Goal: Task Accomplishment & Management: Use online tool/utility

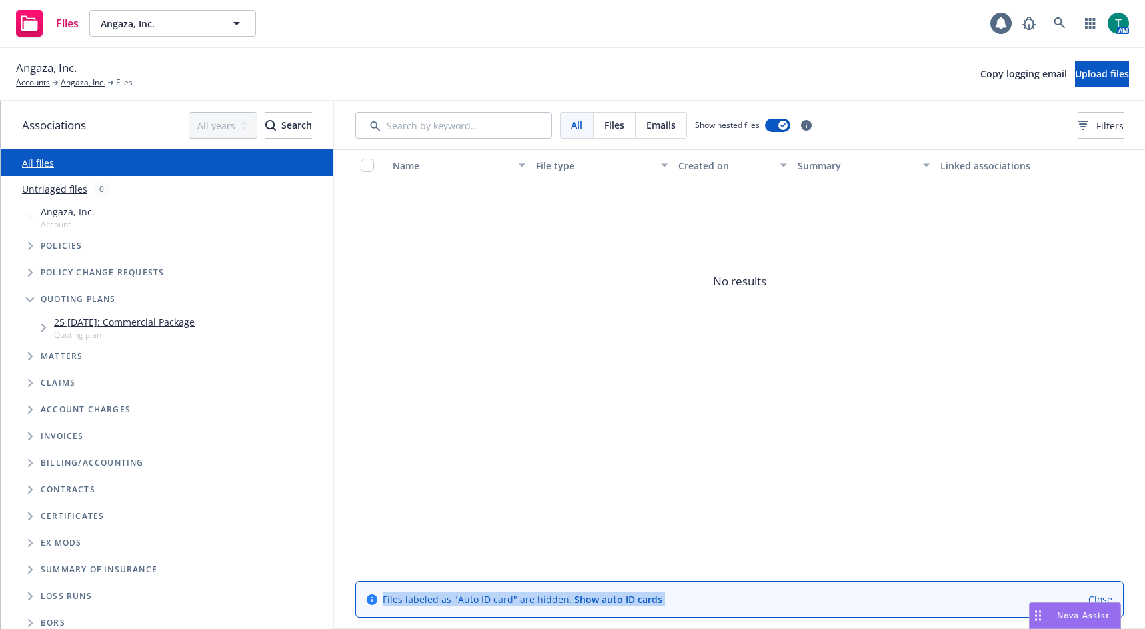
drag, startPoint x: 1081, startPoint y: 613, endPoint x: 1041, endPoint y: 607, distance: 41.0
click at [1081, 613] on span "Nova Assist" at bounding box center [1083, 615] width 53 height 11
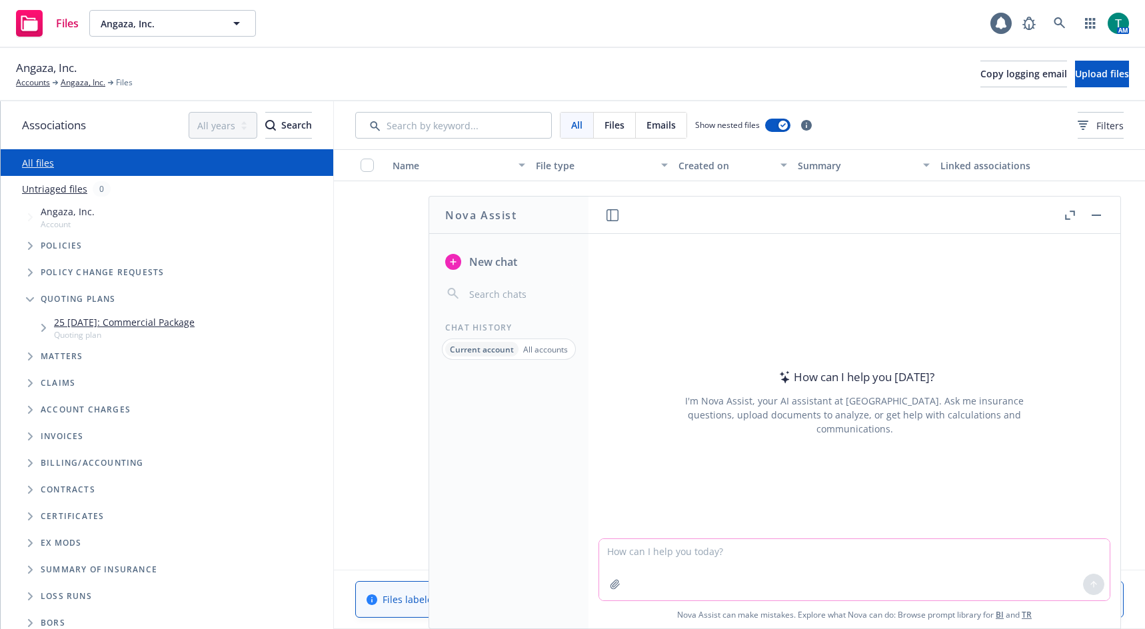
click at [727, 555] on textarea at bounding box center [854, 569] width 511 height 61
type textarea "refine text"
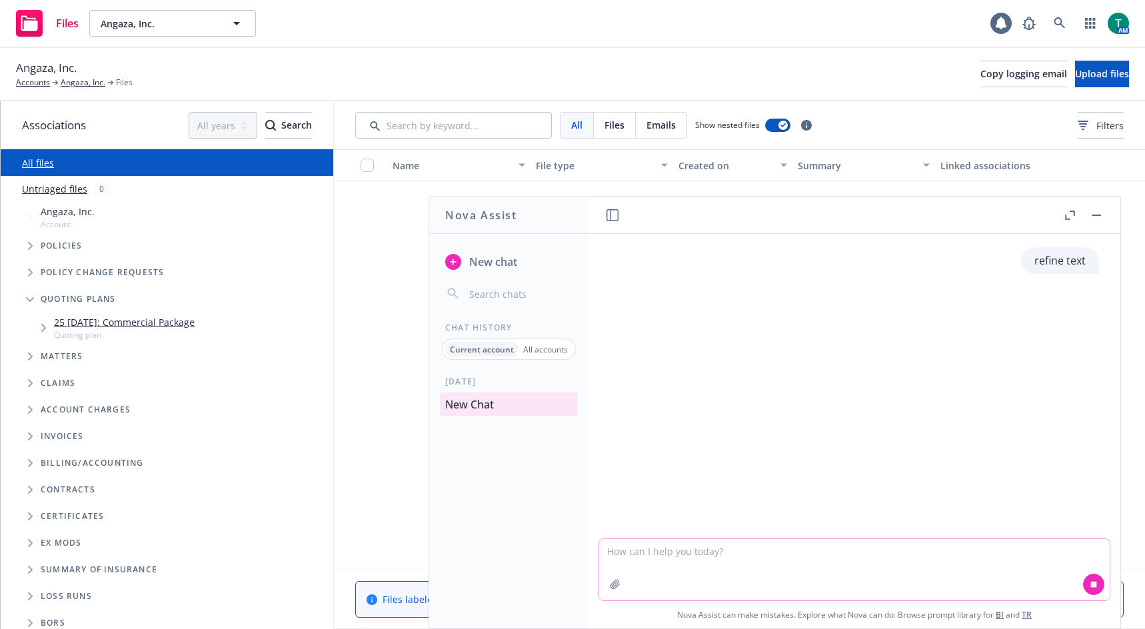
paste textarea "Yes, we are working with Hudson on a couple of the requests to consider, but fi…"
type textarea "Yes, we are working with Hudson on a couple of the requests to consider, but fi…"
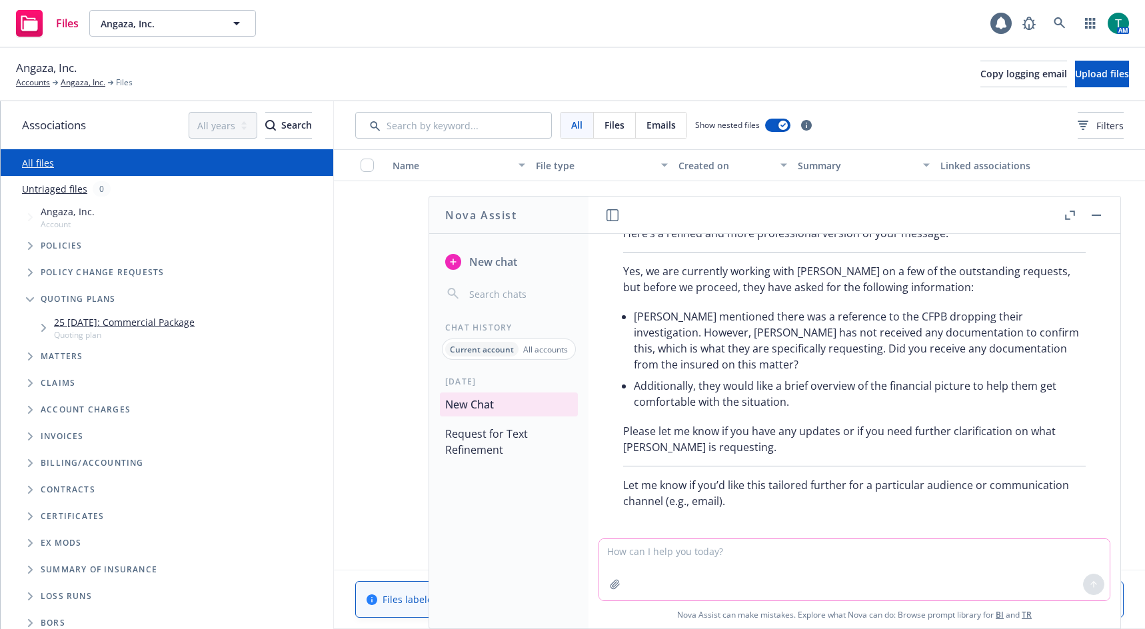
scroll to position [241, 0]
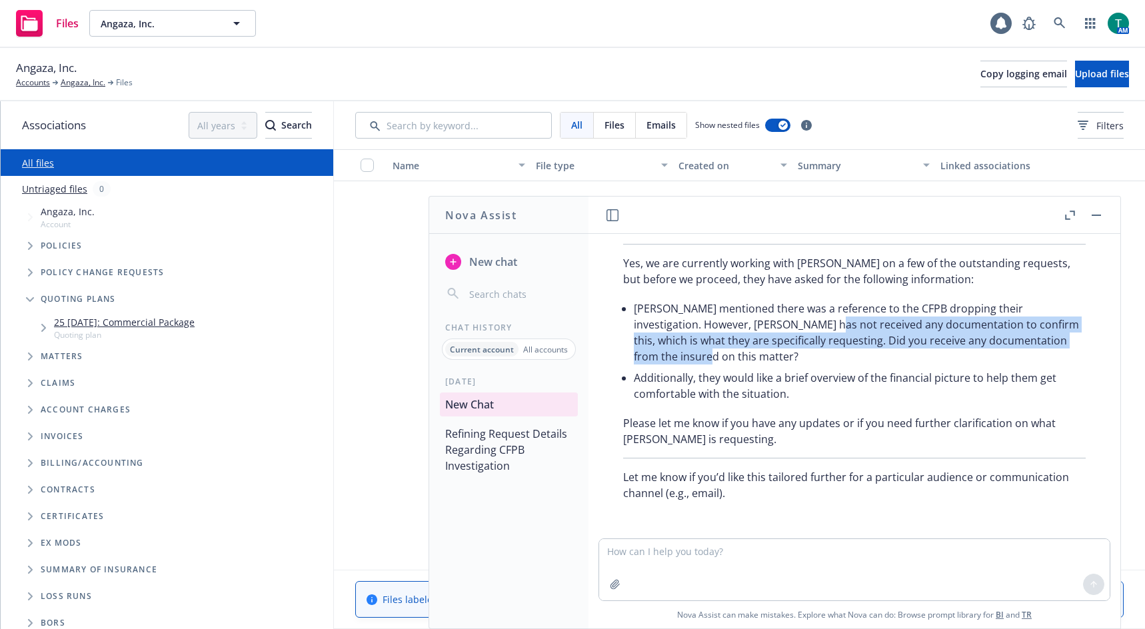
drag, startPoint x: 815, startPoint y: 325, endPoint x: 839, endPoint y: 351, distance: 35.8
click at [839, 351] on li "Ben mentioned there was a reference to the CFPB dropping their investigation. H…" at bounding box center [860, 332] width 452 height 69
copy li "ny documentation to confirm this, which is what they are specifically requestin…"
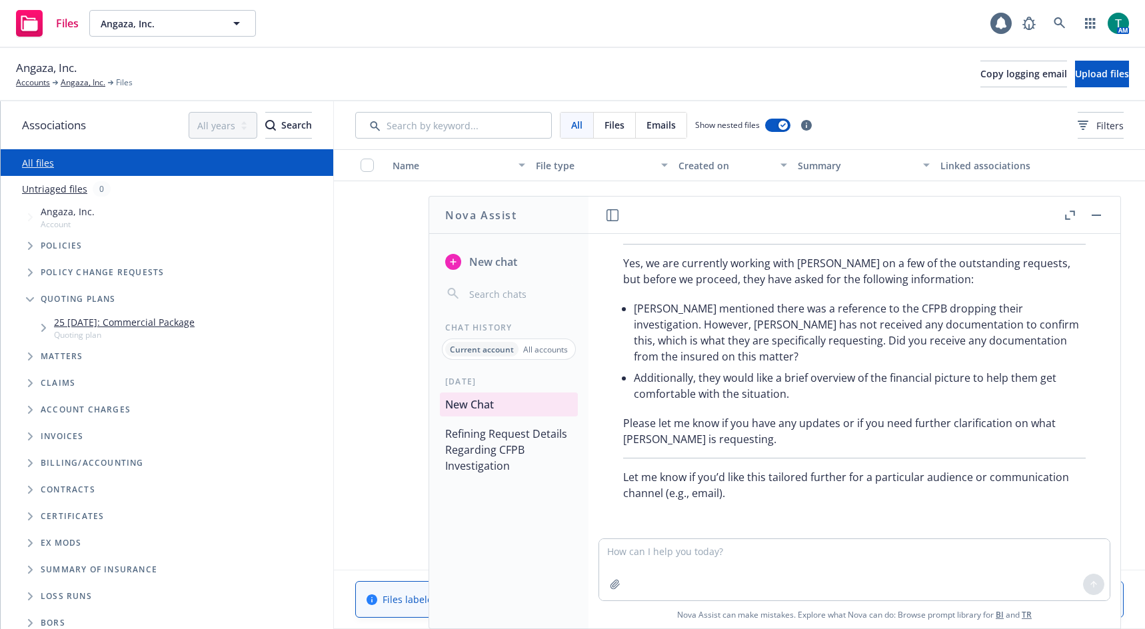
click at [699, 384] on li "Additionally, they would like a brief overview of the financial picture to help…" at bounding box center [860, 385] width 452 height 37
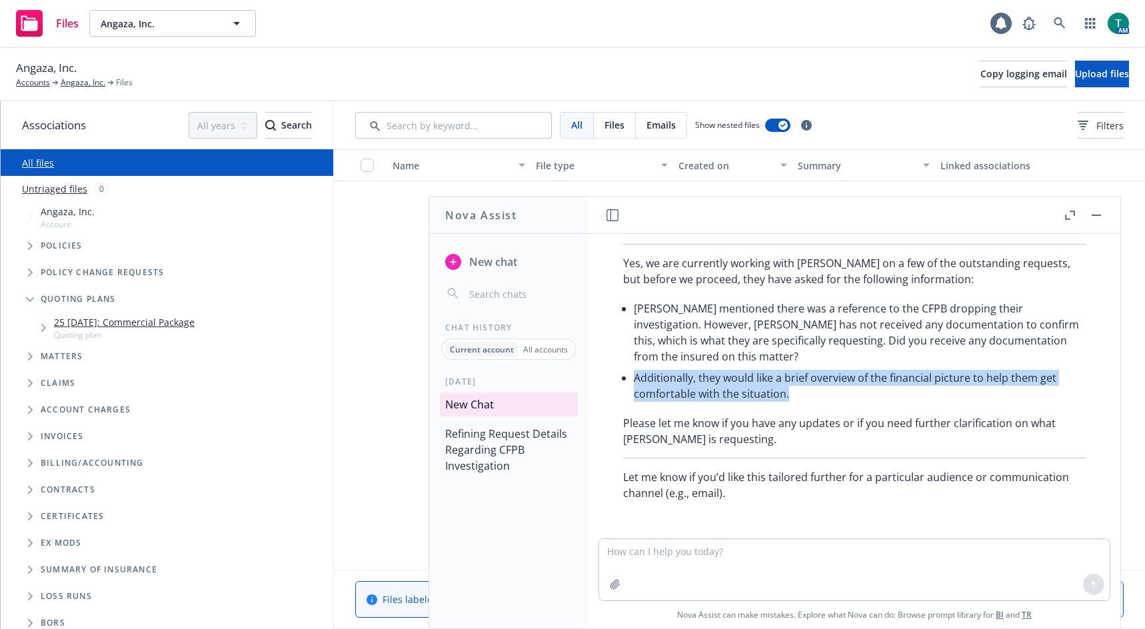
drag, startPoint x: 669, startPoint y: 382, endPoint x: 787, endPoint y: 387, distance: 118.8
click at [787, 387] on li "Additionally, they would like a brief overview of the financial picture to help…" at bounding box center [860, 385] width 452 height 37
copy li "Additionally, they would like a brief overview of the financial picture to help…"
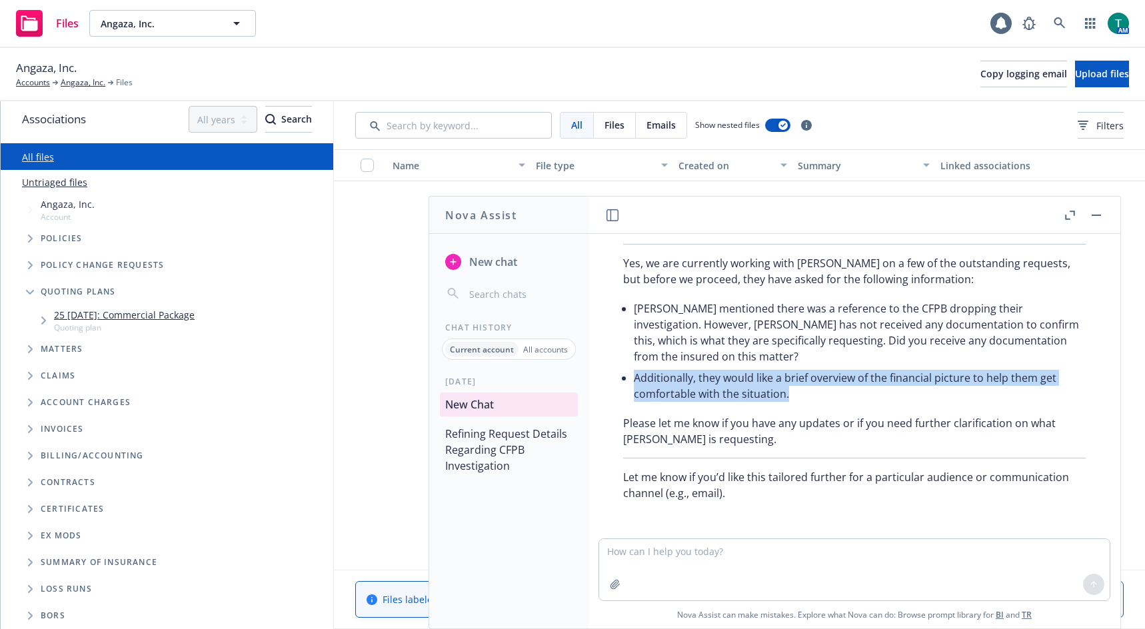
scroll to position [7, 0]
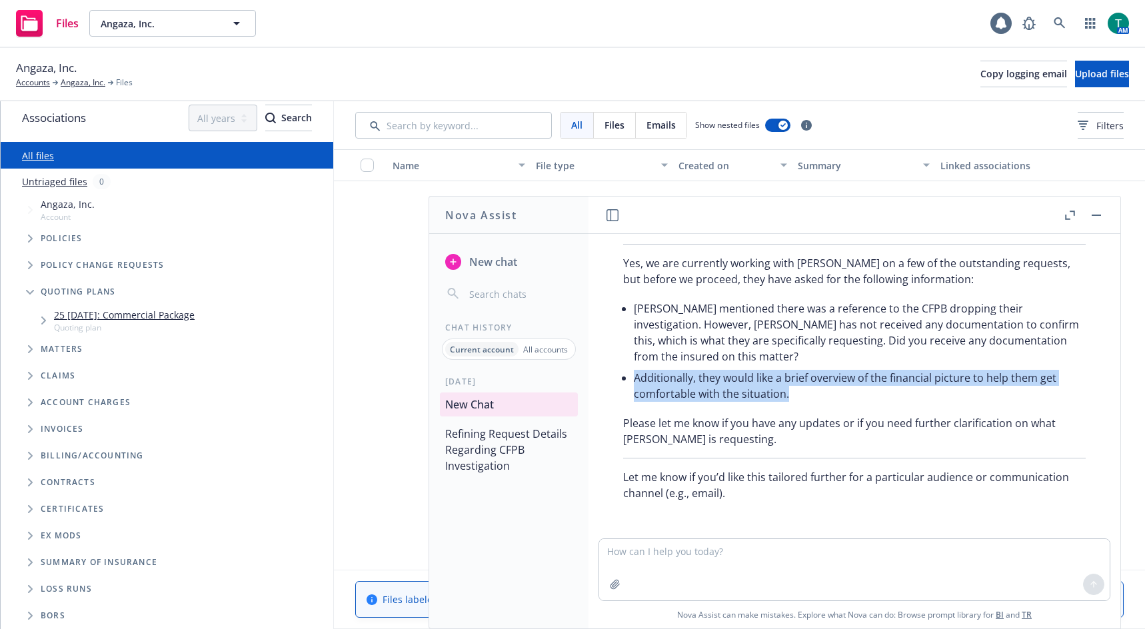
drag, startPoint x: 1103, startPoint y: 212, endPoint x: 1103, endPoint y: 220, distance: 8.0
click at [1103, 212] on button "button" at bounding box center [1097, 215] width 16 height 16
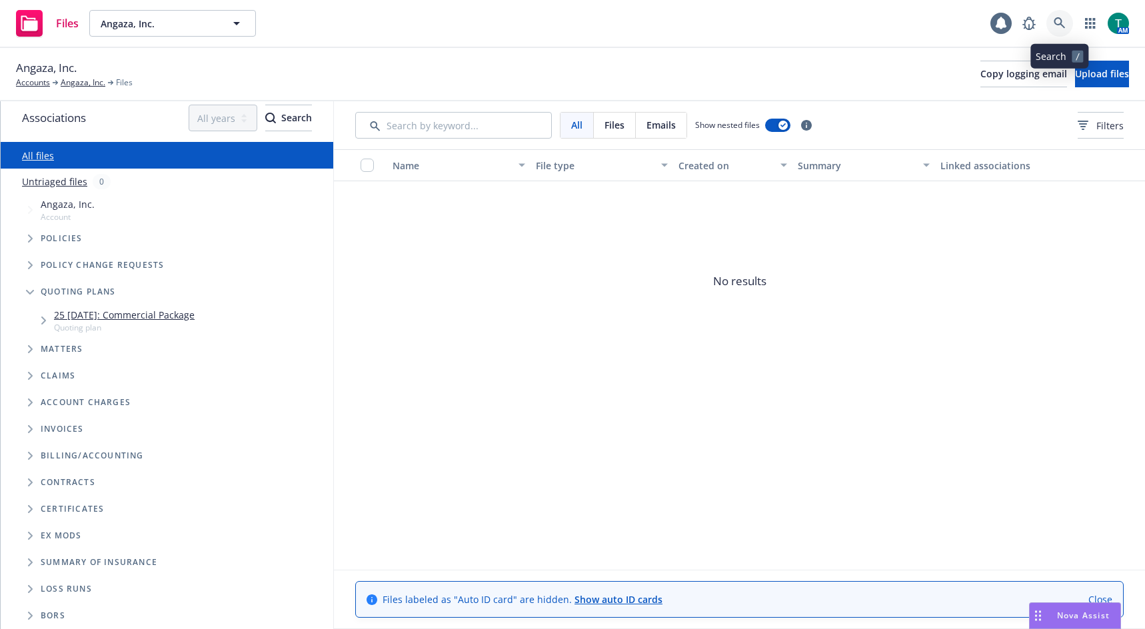
click at [1061, 20] on icon at bounding box center [1060, 23] width 12 height 12
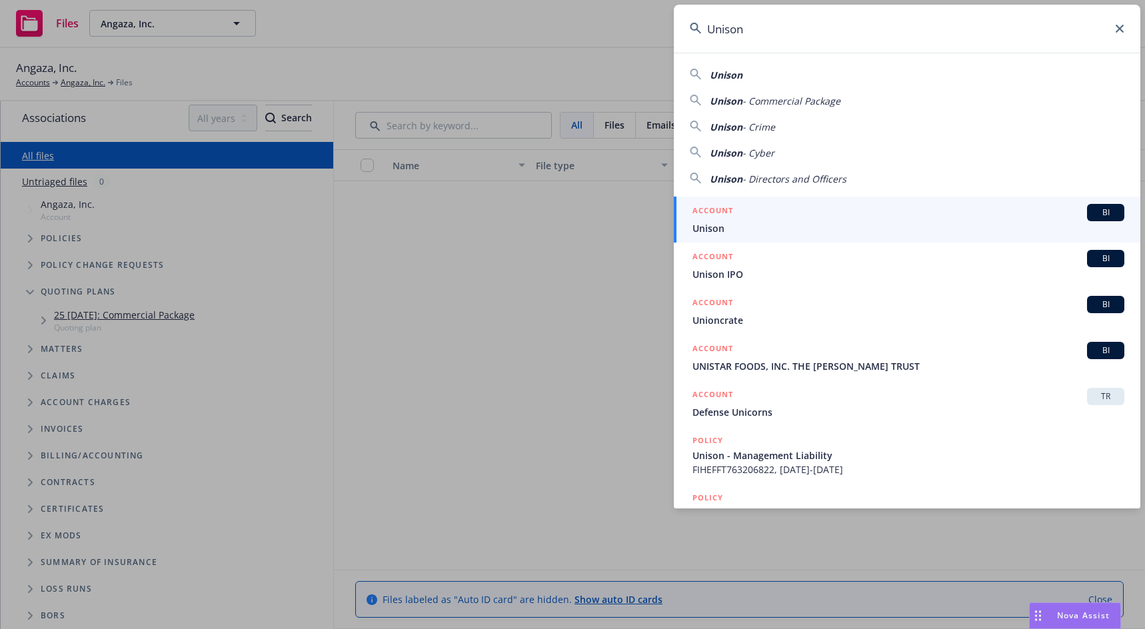
type input "Unison"
click at [1093, 209] on span "BI" at bounding box center [1106, 213] width 27 height 12
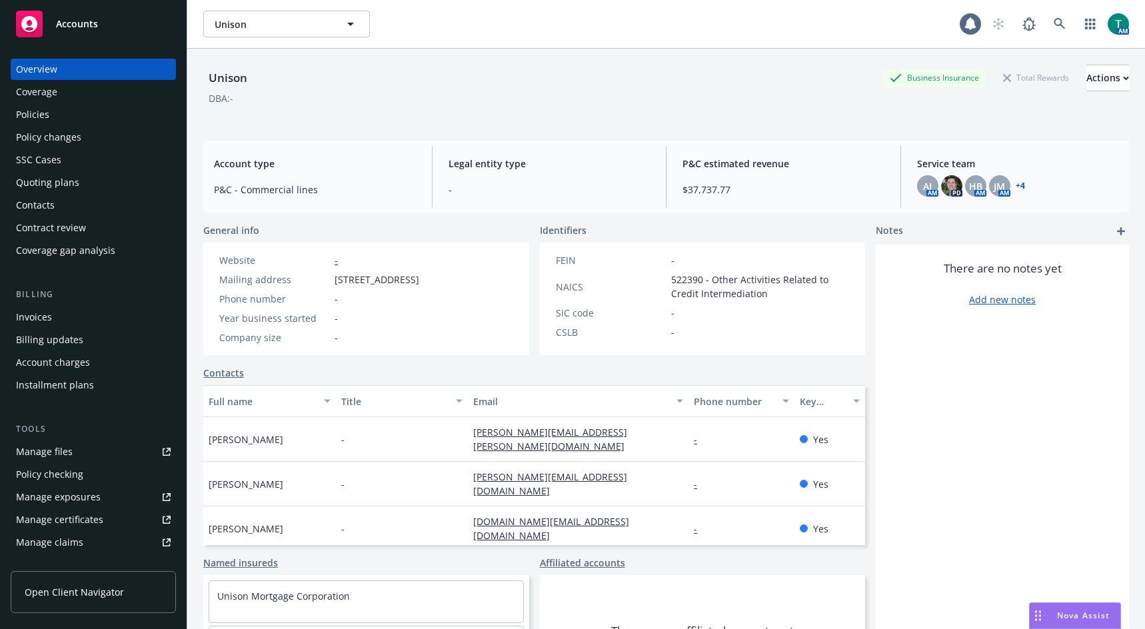
click at [63, 446] on div "Manage files" at bounding box center [44, 451] width 57 height 21
click at [57, 450] on div "Manage files" at bounding box center [44, 451] width 57 height 21
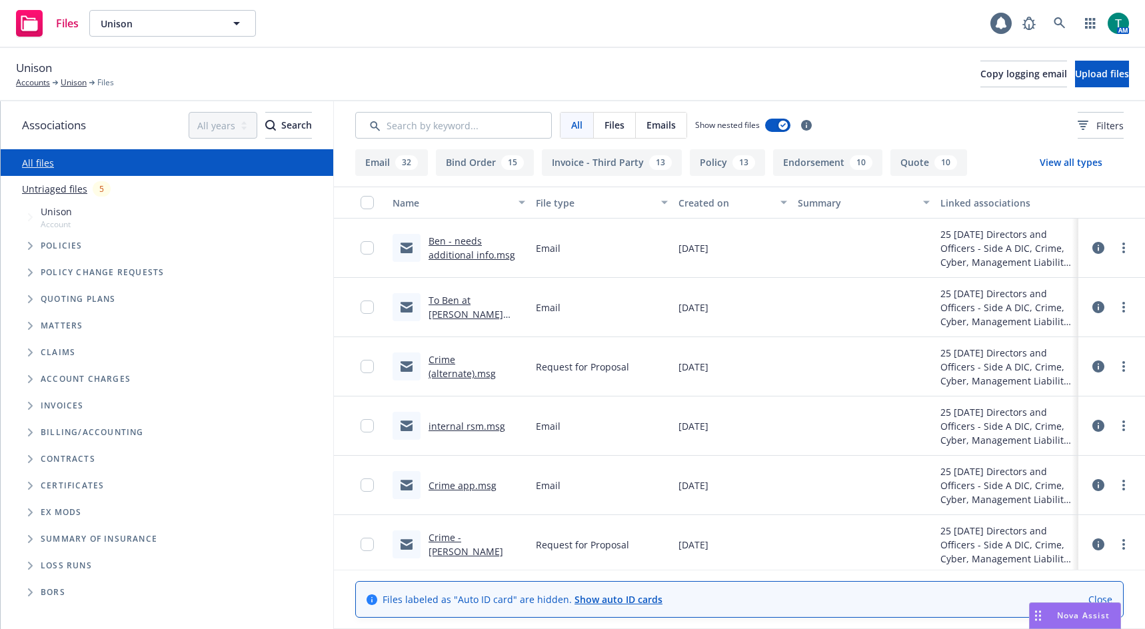
click at [28, 299] on icon "Tree Example" at bounding box center [30, 299] width 5 height 8
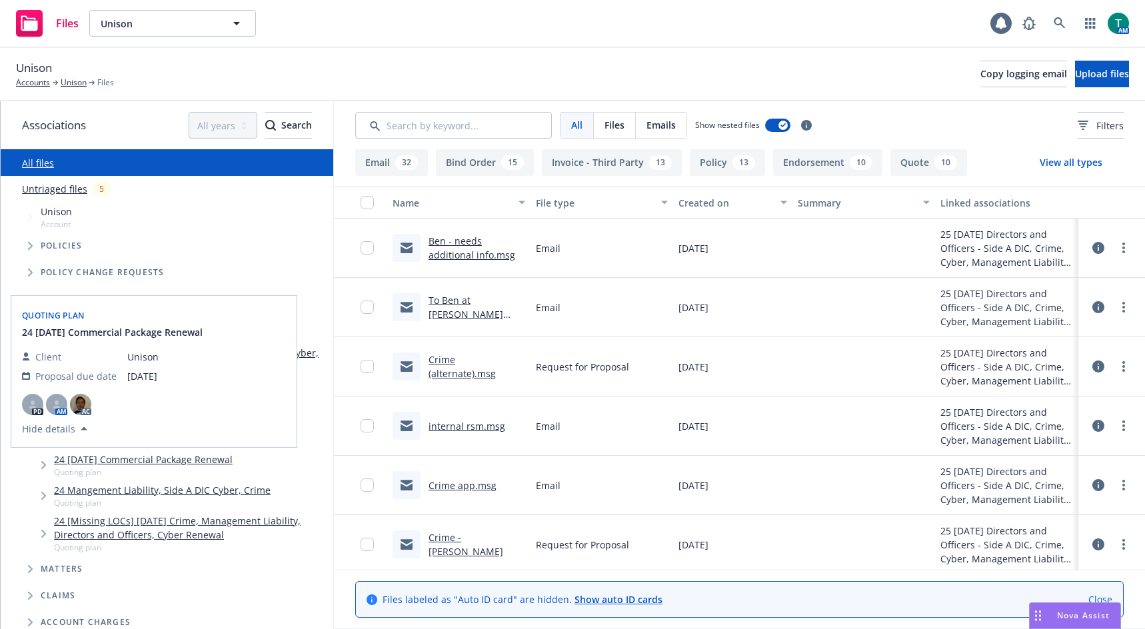
click at [167, 353] on div "Client Unison Proposal due date 12/19/2024 PD AM AC Hide details" at bounding box center [154, 389] width 264 height 95
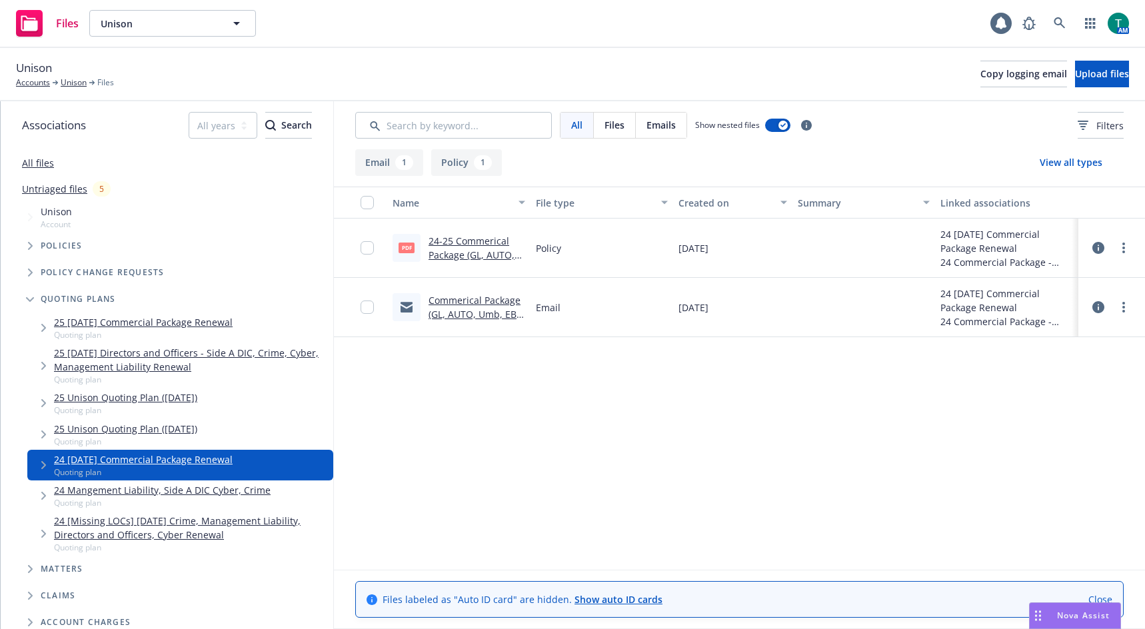
click at [605, 129] on span "Files" at bounding box center [615, 125] width 20 height 14
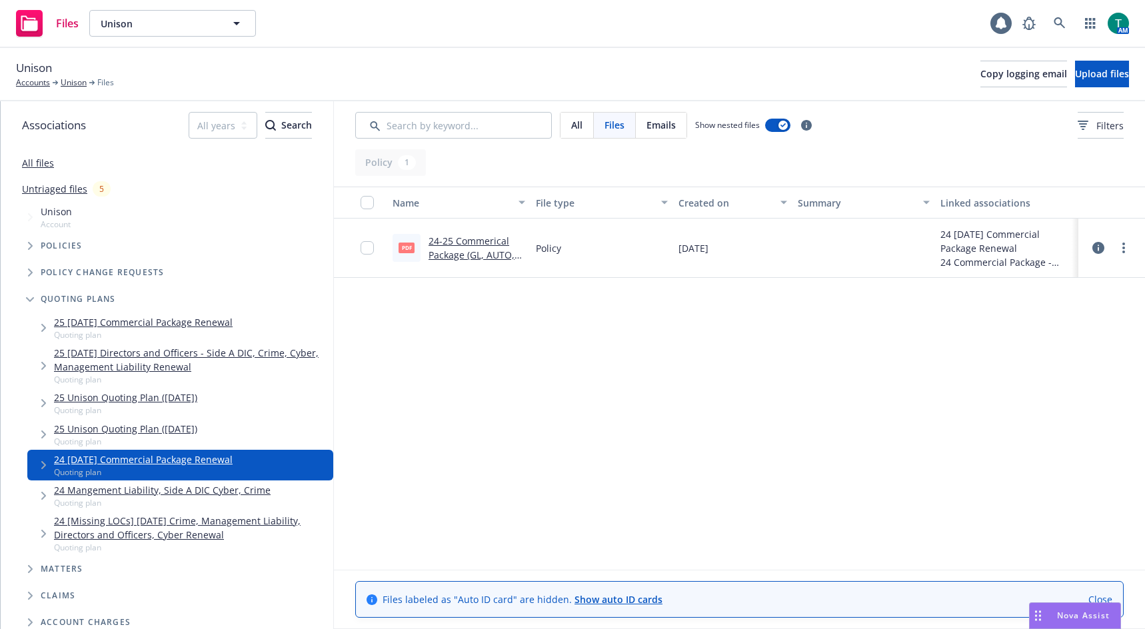
click at [470, 239] on link "24-25 Commerical Package (GL, AUTO, Umb, EBL).pdf" at bounding box center [472, 255] width 86 height 41
click at [77, 166] on div "All files" at bounding box center [167, 162] width 333 height 27
click at [53, 169] on div "All files" at bounding box center [167, 162] width 333 height 27
click at [27, 164] on link "All files" at bounding box center [38, 163] width 32 height 13
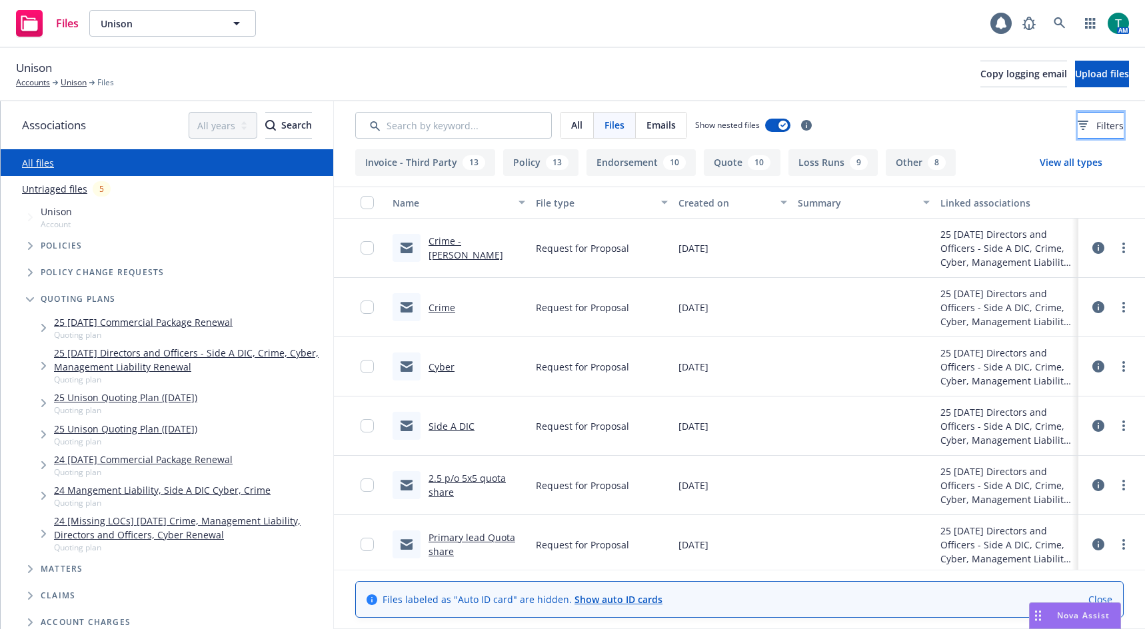
click at [1108, 129] on button "Filters" at bounding box center [1101, 125] width 46 height 27
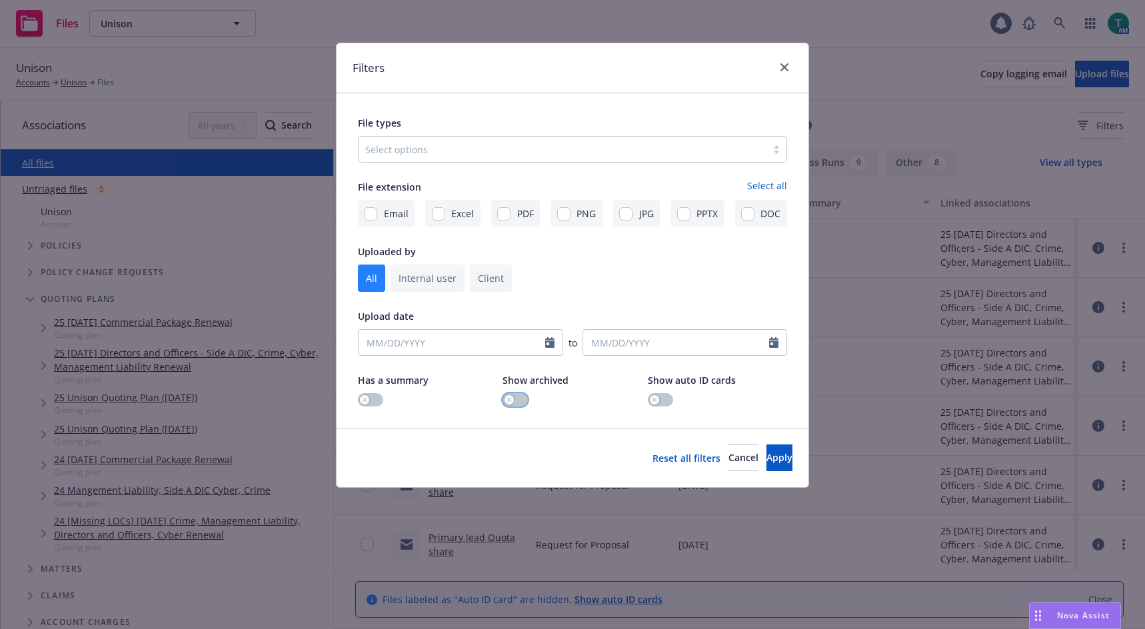
click at [523, 401] on button "button" at bounding box center [515, 399] width 25 height 13
click at [768, 455] on span "Apply" at bounding box center [780, 457] width 26 height 13
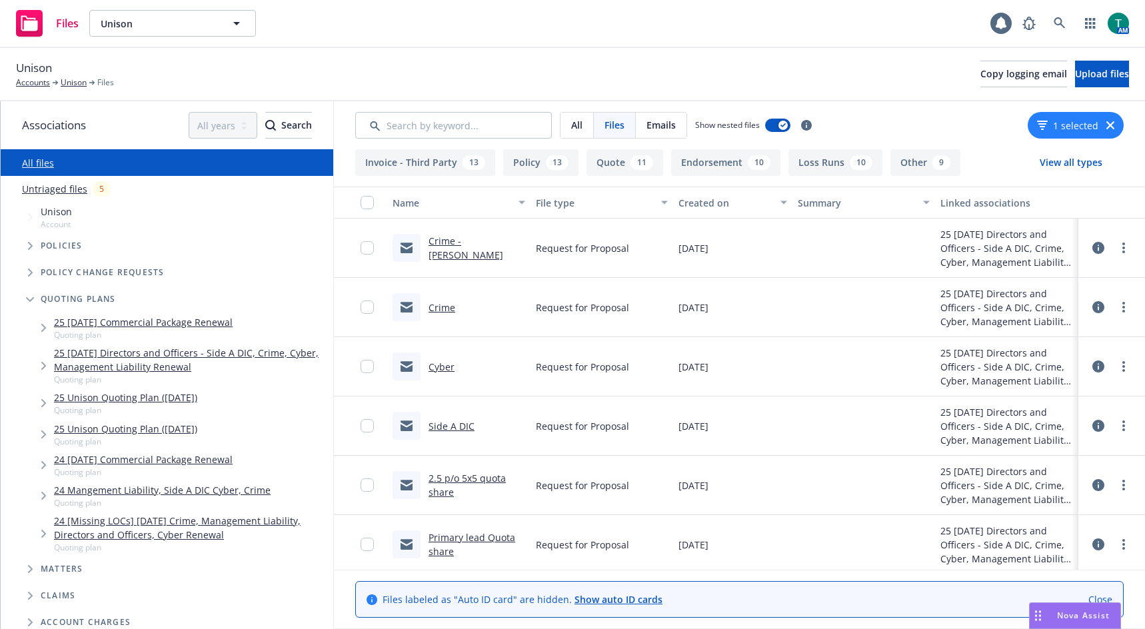
click at [37, 167] on link "All files" at bounding box center [38, 163] width 32 height 13
click at [1041, 121] on icon "button" at bounding box center [1042, 121] width 11 height 1
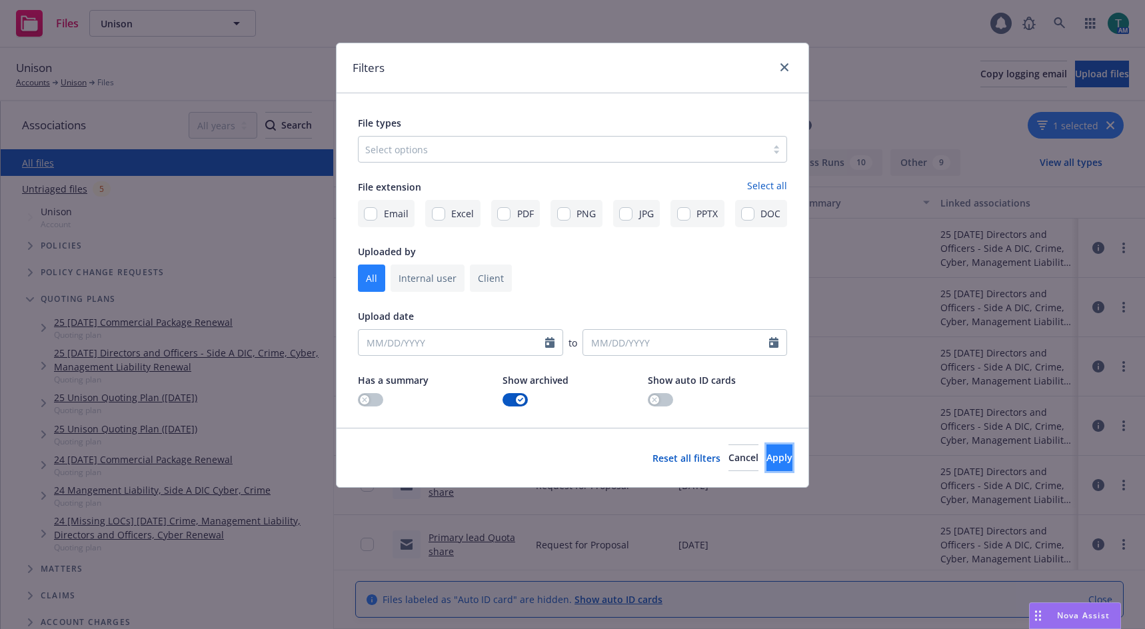
click at [767, 460] on span "Apply" at bounding box center [780, 457] width 26 height 13
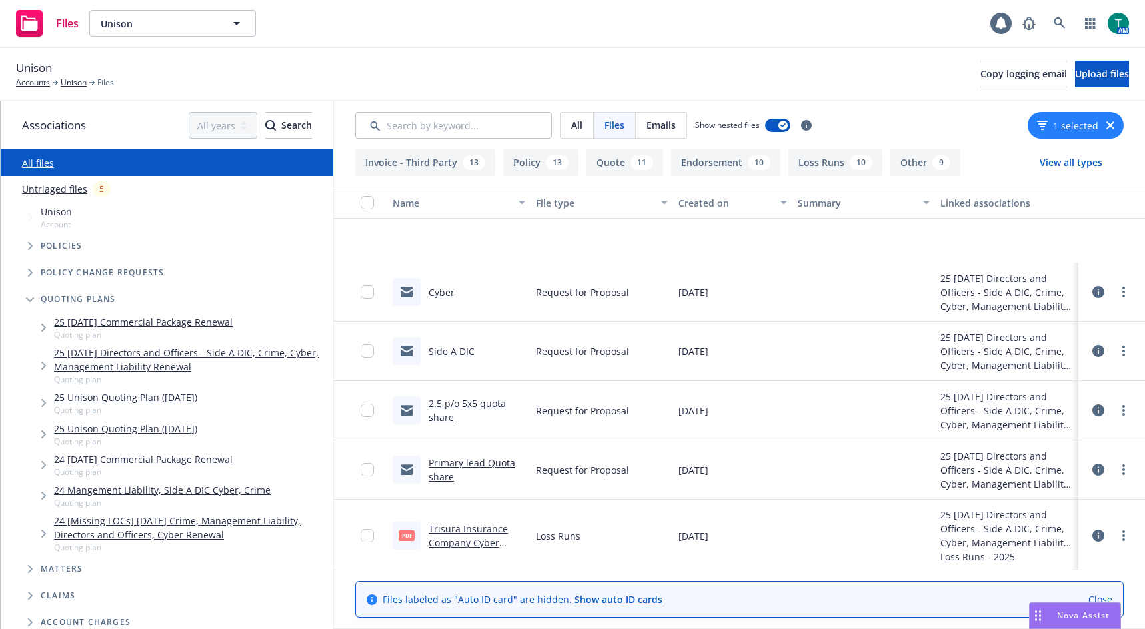
scroll to position [267, 0]
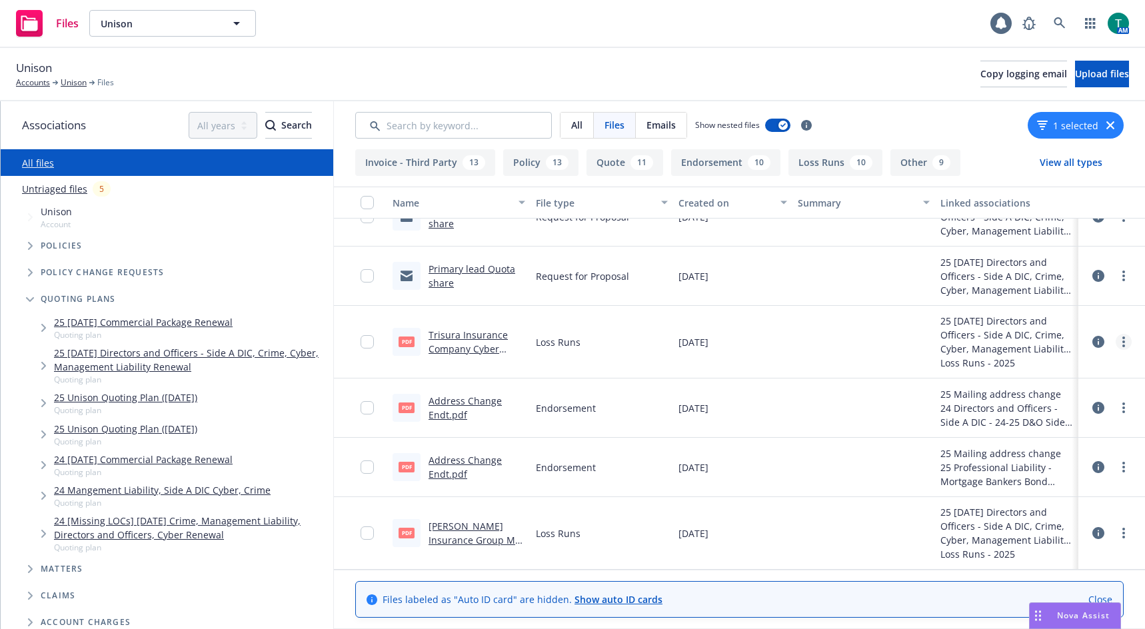
click at [1116, 344] on link "more" at bounding box center [1124, 342] width 16 height 16
click at [1116, 340] on link "more" at bounding box center [1124, 342] width 16 height 16
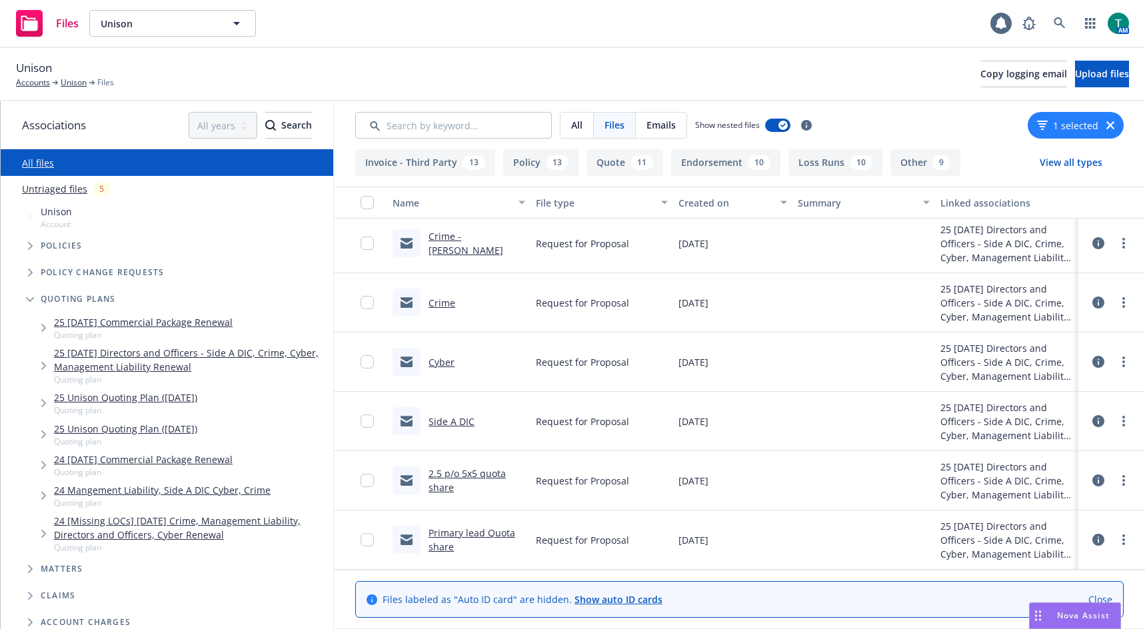
scroll to position [0, 0]
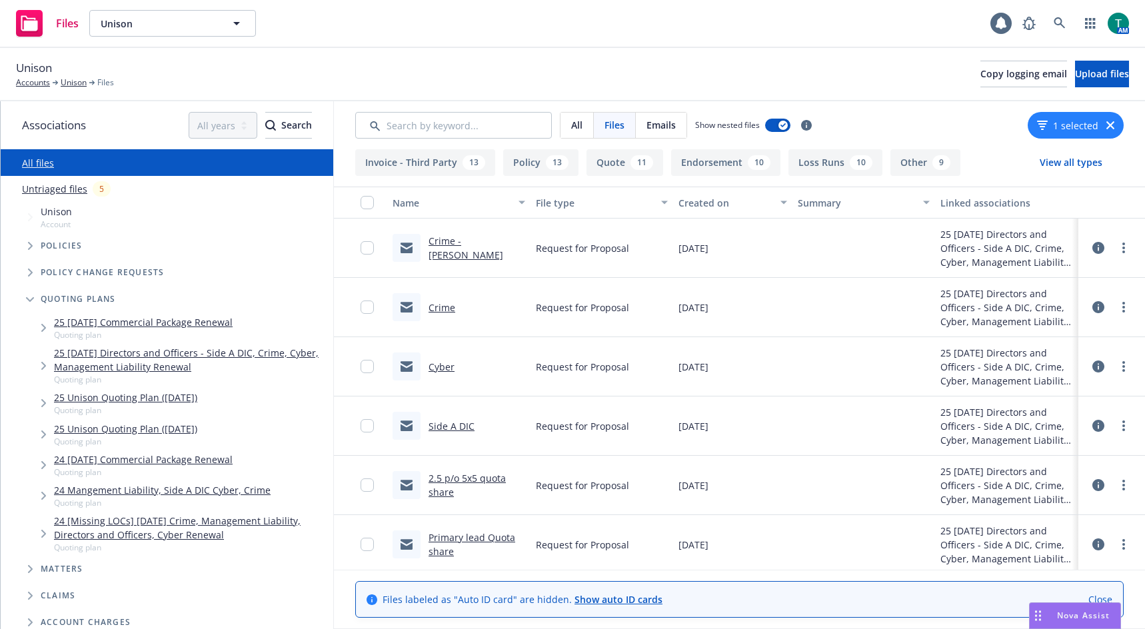
click at [1037, 123] on div "1 selected" at bounding box center [1076, 125] width 96 height 27
click at [1045, 123] on icon "button" at bounding box center [1043, 123] width 8 height 1
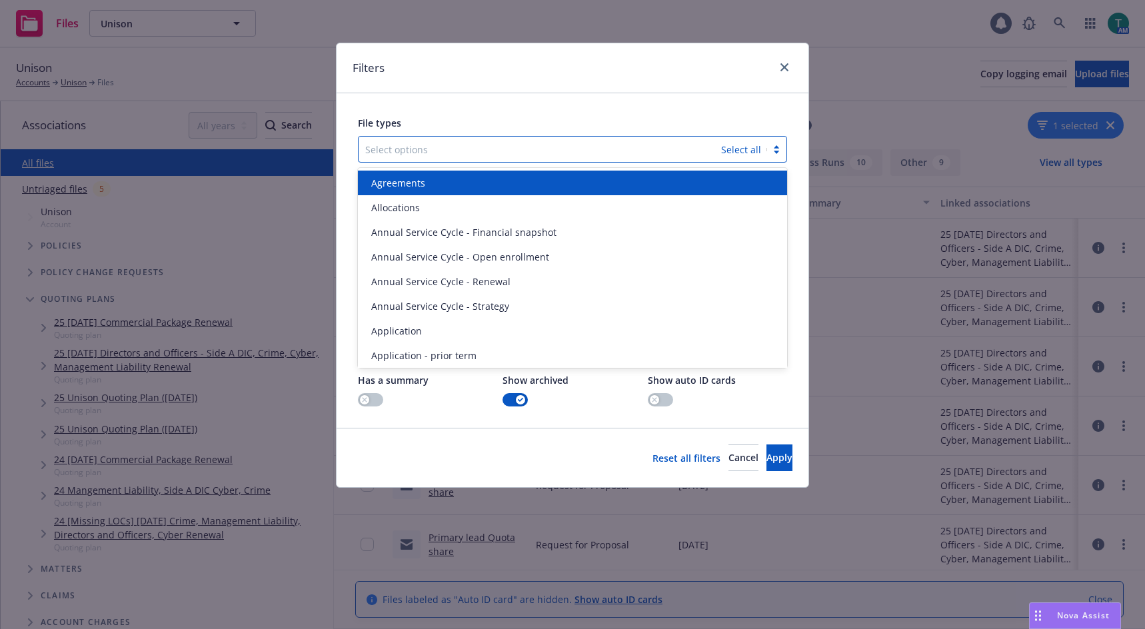
click at [408, 158] on div "Select options" at bounding box center [540, 149] width 363 height 21
click at [745, 117] on div "File types" at bounding box center [572, 123] width 429 height 16
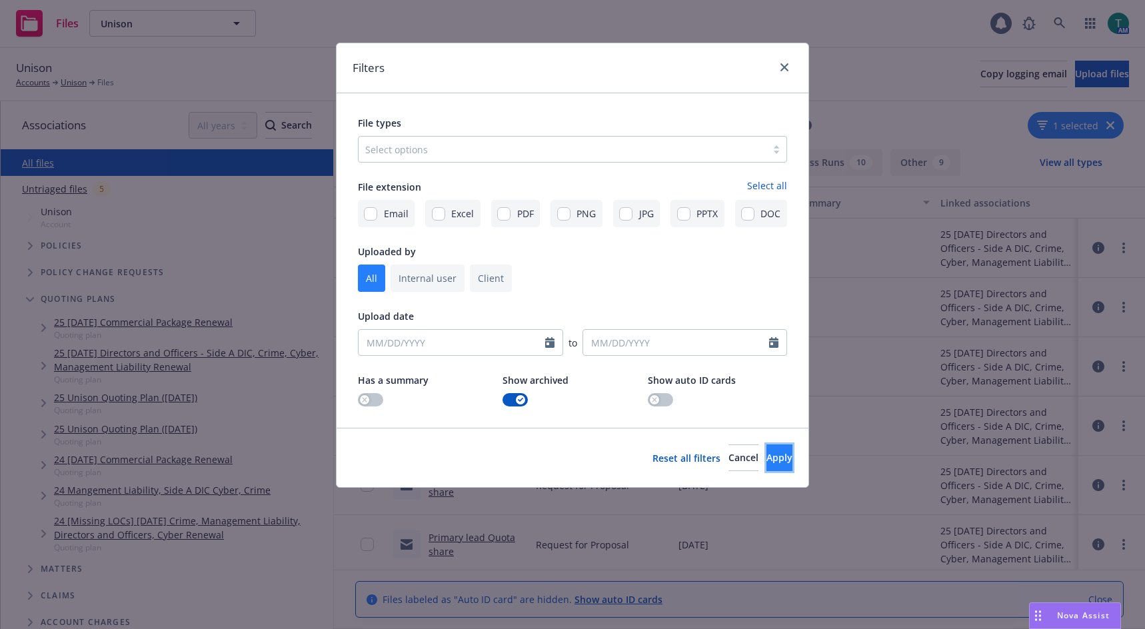
click at [767, 456] on span "Apply" at bounding box center [780, 457] width 26 height 13
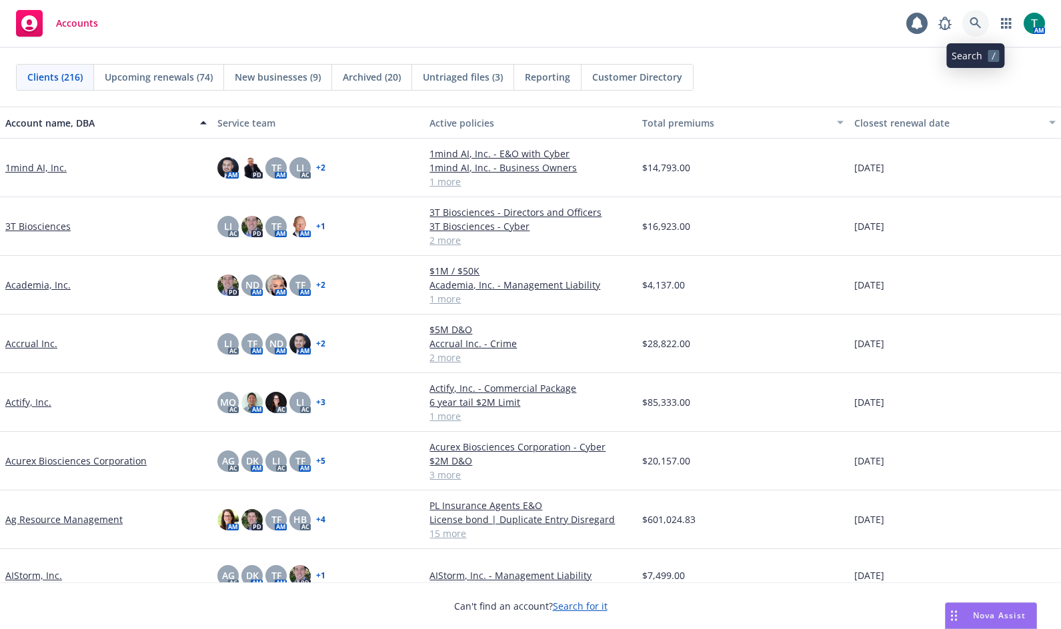
click at [979, 25] on icon at bounding box center [975, 23] width 12 height 12
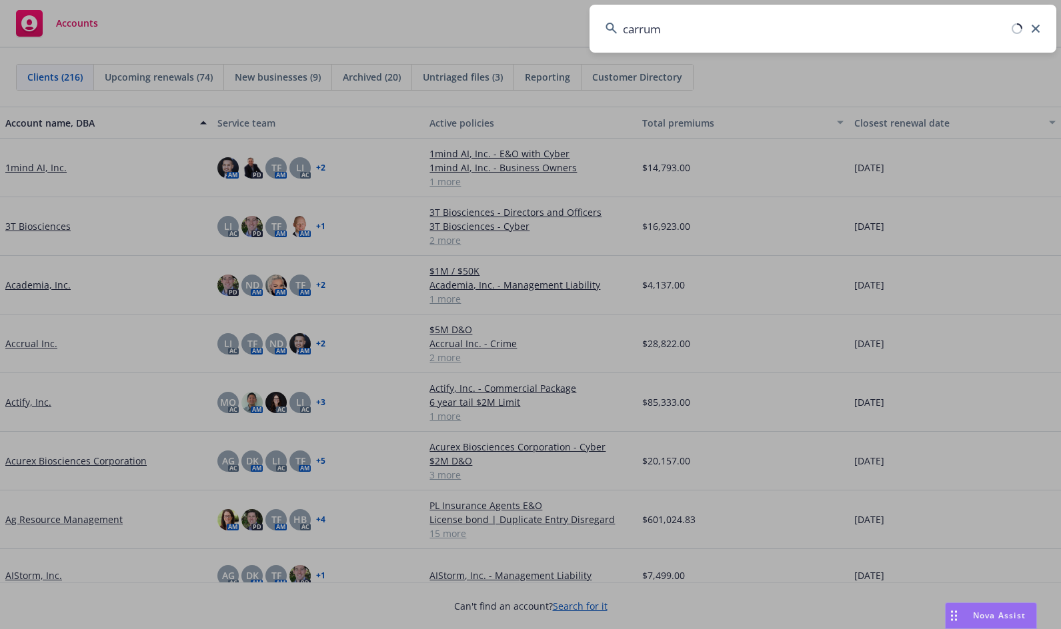
type input "carrum"
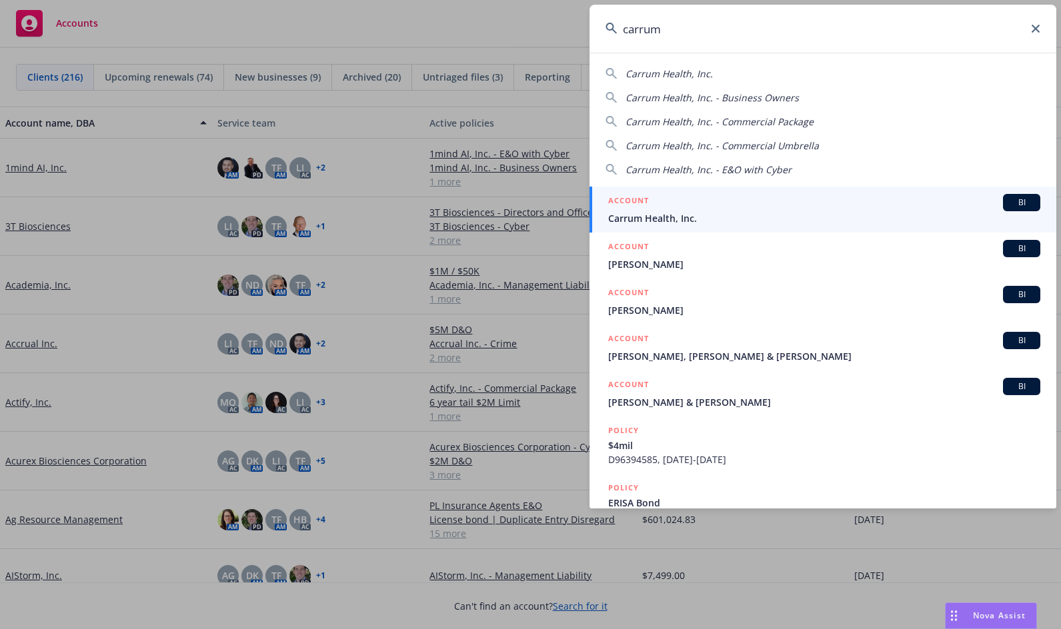
click at [1025, 199] on div "BI" at bounding box center [1021, 202] width 37 height 17
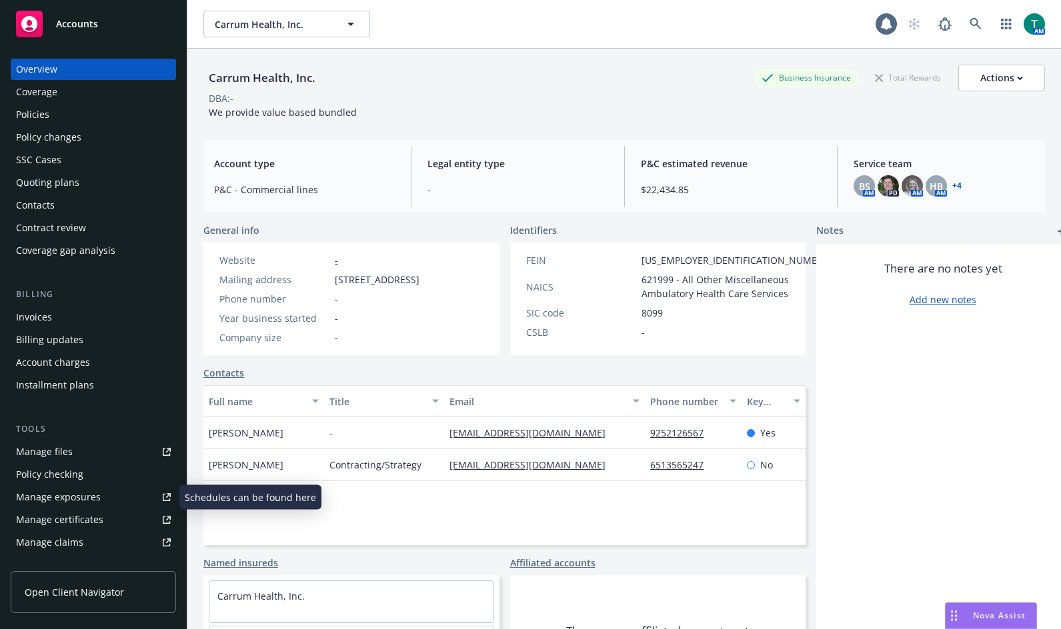
click at [55, 450] on div "Manage files" at bounding box center [44, 451] width 57 height 21
click at [42, 325] on div "Invoices" at bounding box center [34, 317] width 36 height 21
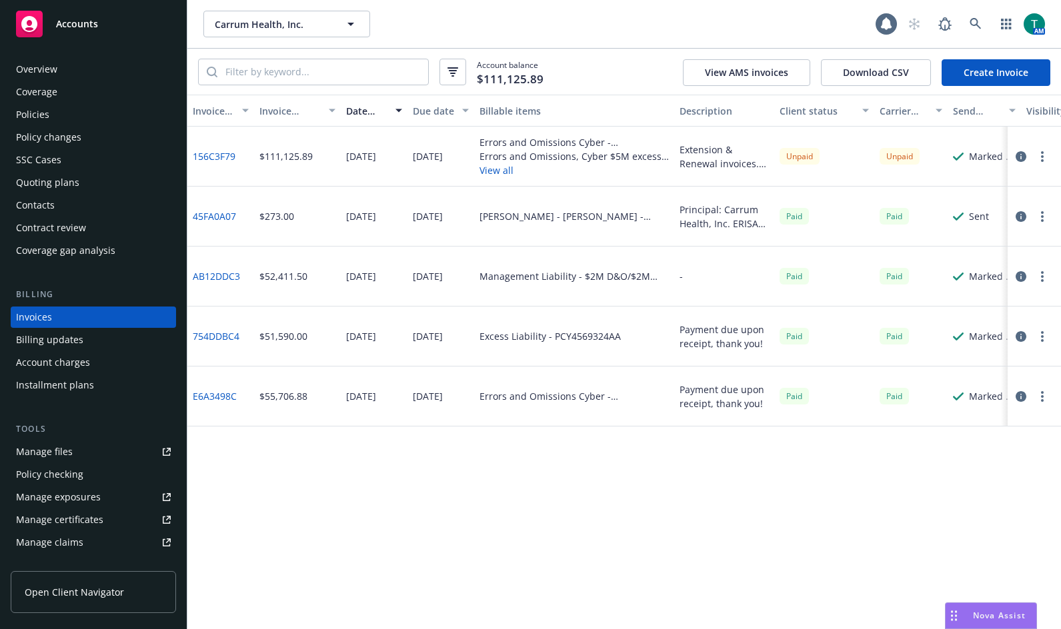
click at [68, 455] on div "Manage files" at bounding box center [44, 451] width 57 height 21
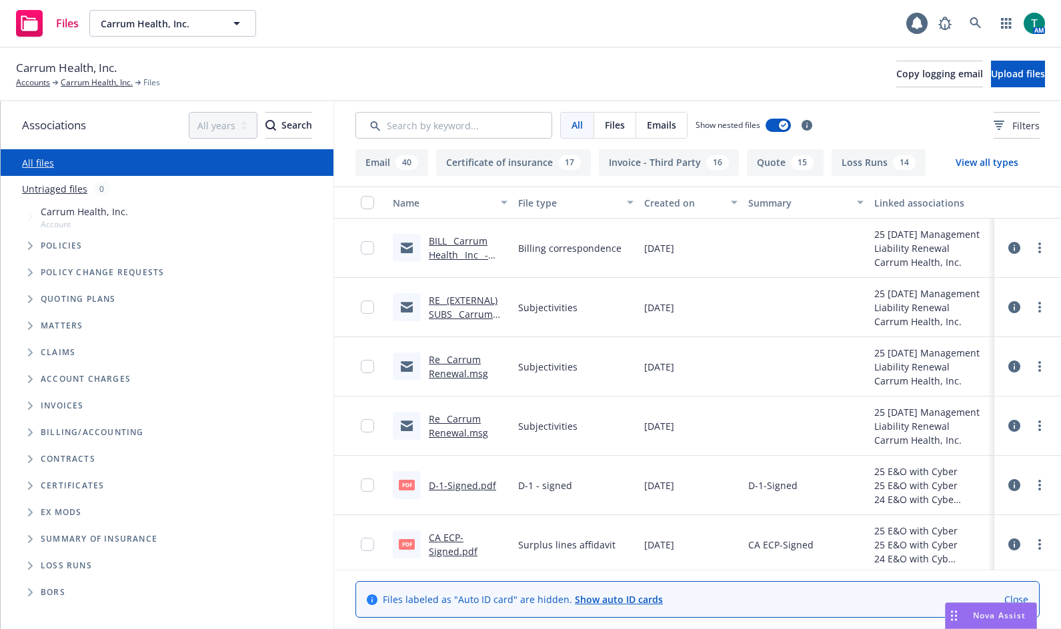
click at [471, 487] on link "D-1-Signed.pdf" at bounding box center [462, 485] width 67 height 13
click at [981, 17] on link at bounding box center [975, 23] width 27 height 27
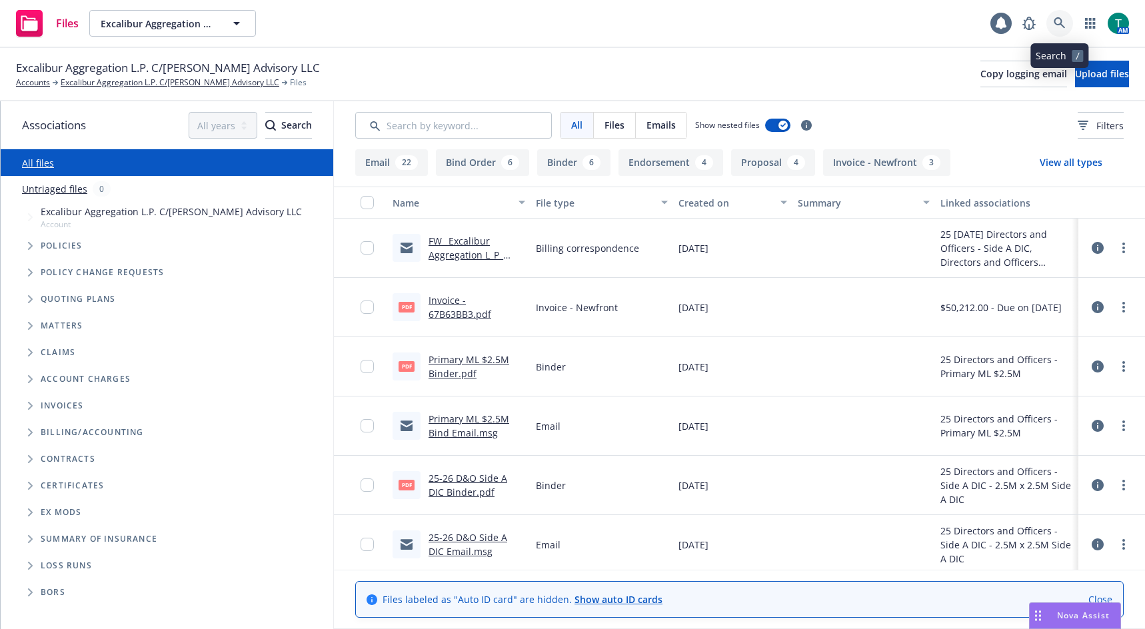
click at [1060, 24] on icon at bounding box center [1059, 22] width 11 height 11
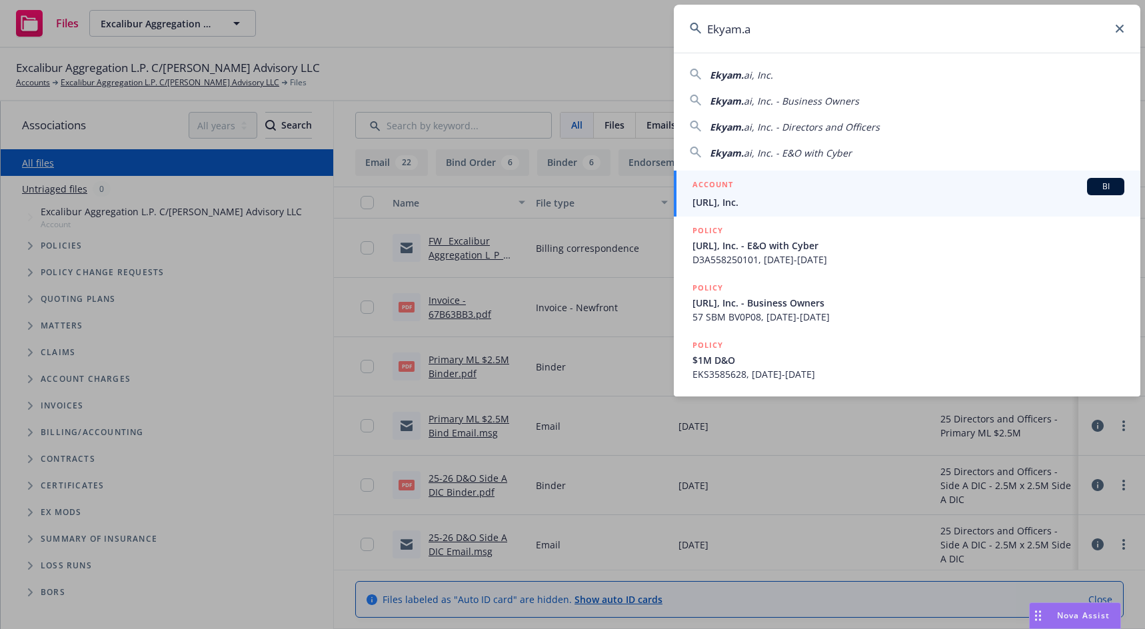
type input "Ekyam.ai"
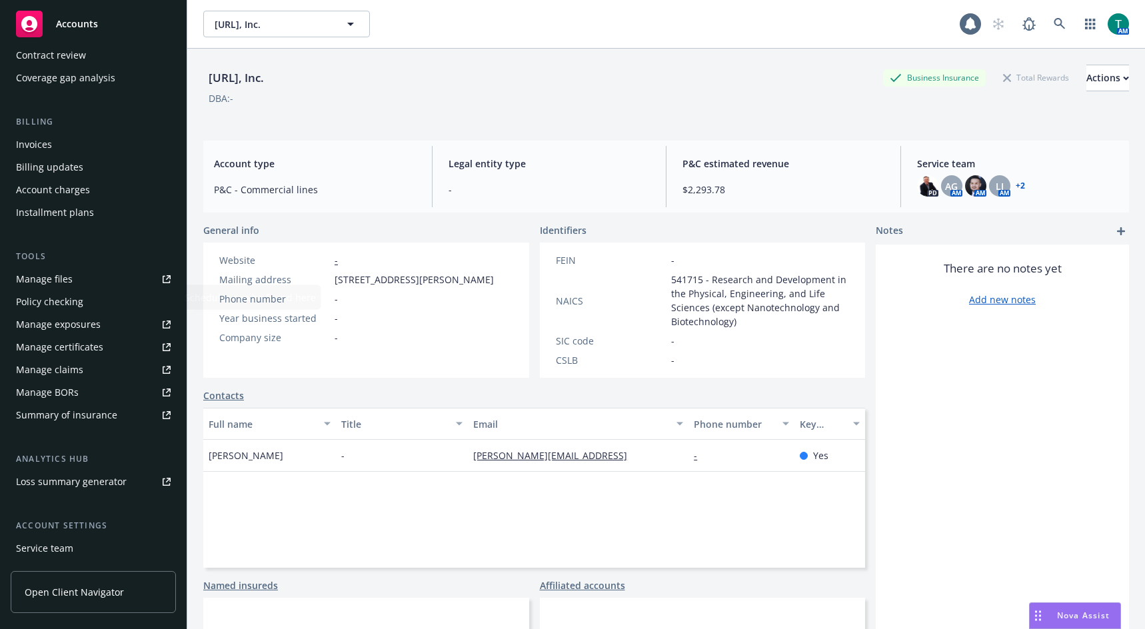
scroll to position [200, 0]
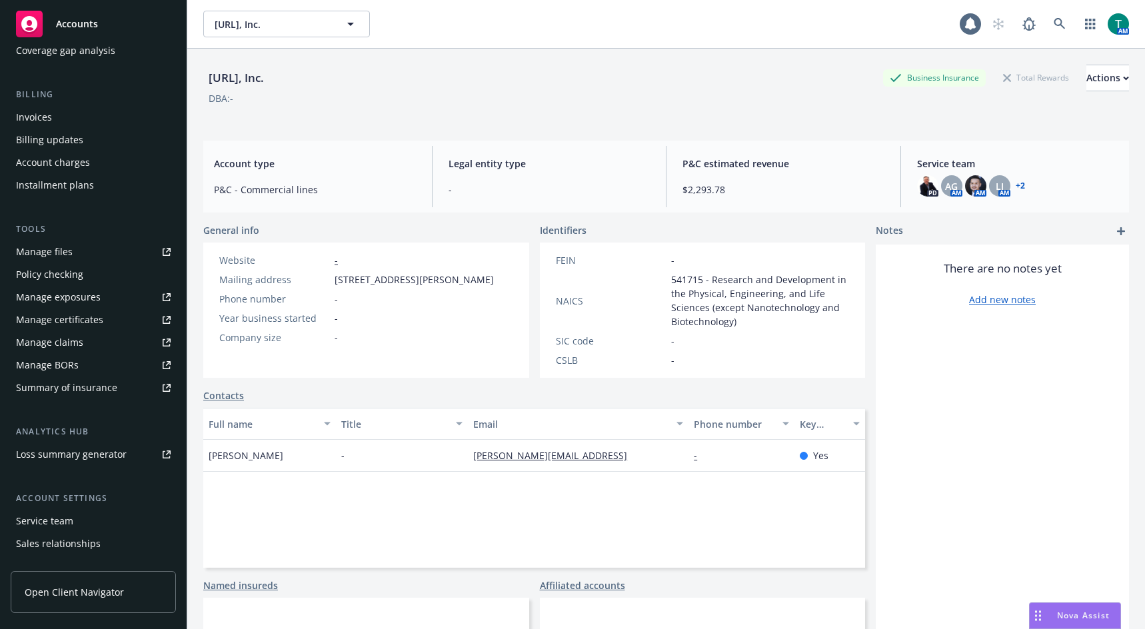
click at [65, 253] on div "Manage files" at bounding box center [44, 251] width 57 height 21
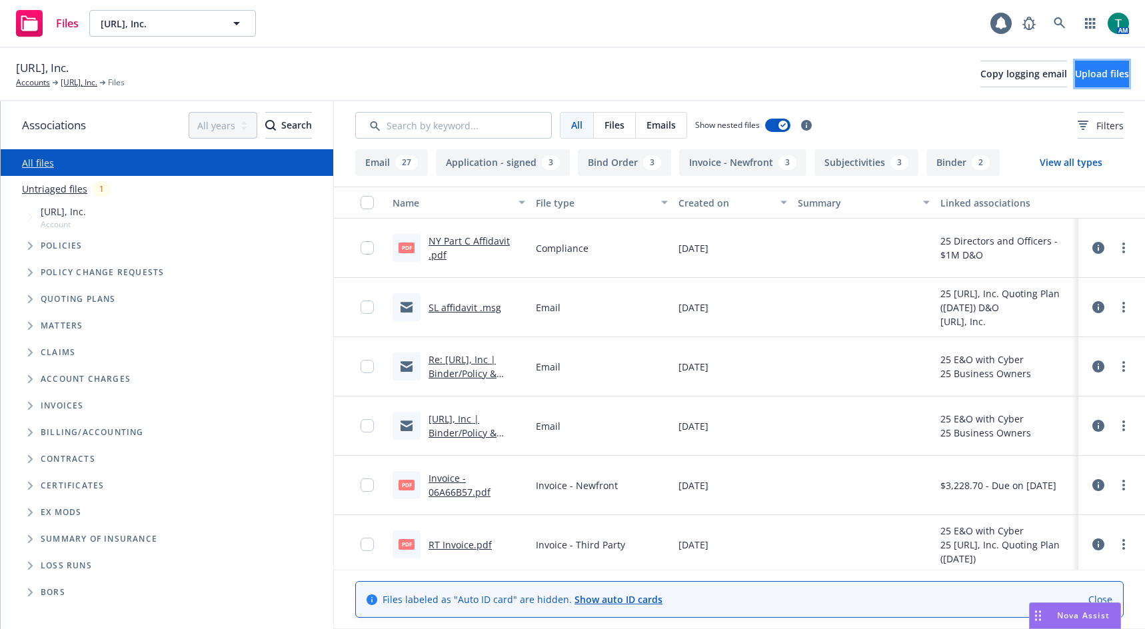
click at [1075, 73] on span "Upload files" at bounding box center [1102, 73] width 54 height 13
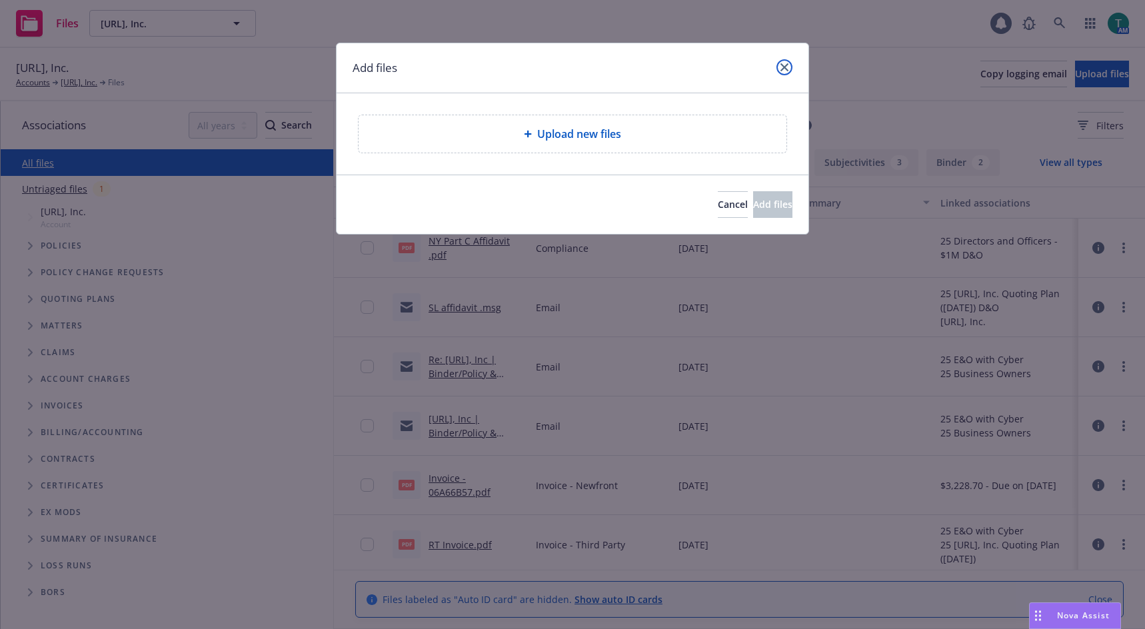
drag, startPoint x: 789, startPoint y: 68, endPoint x: 813, endPoint y: 93, distance: 34.9
click at [789, 68] on link "close" at bounding box center [785, 67] width 16 height 16
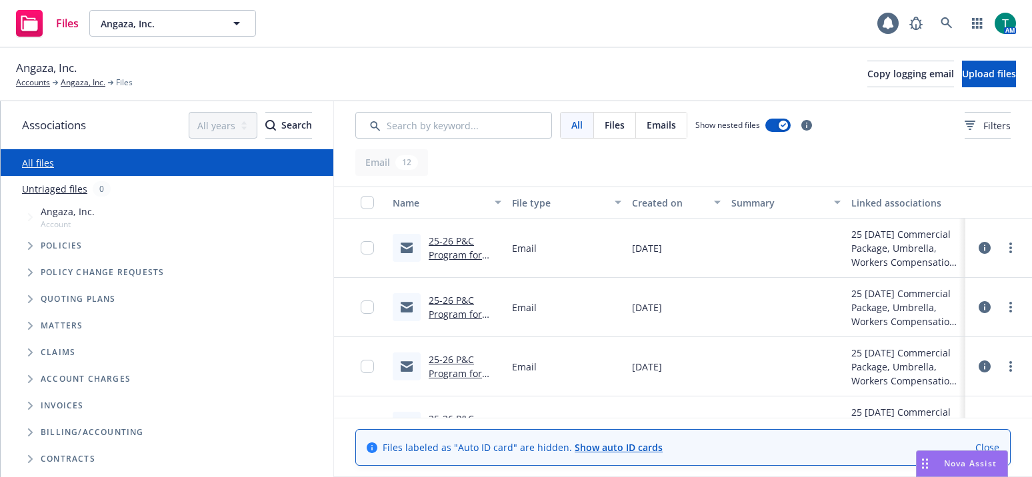
drag, startPoint x: 31, startPoint y: 301, endPoint x: 49, endPoint y: 297, distance: 19.2
click at [31, 301] on icon "Tree Example" at bounding box center [30, 299] width 5 height 8
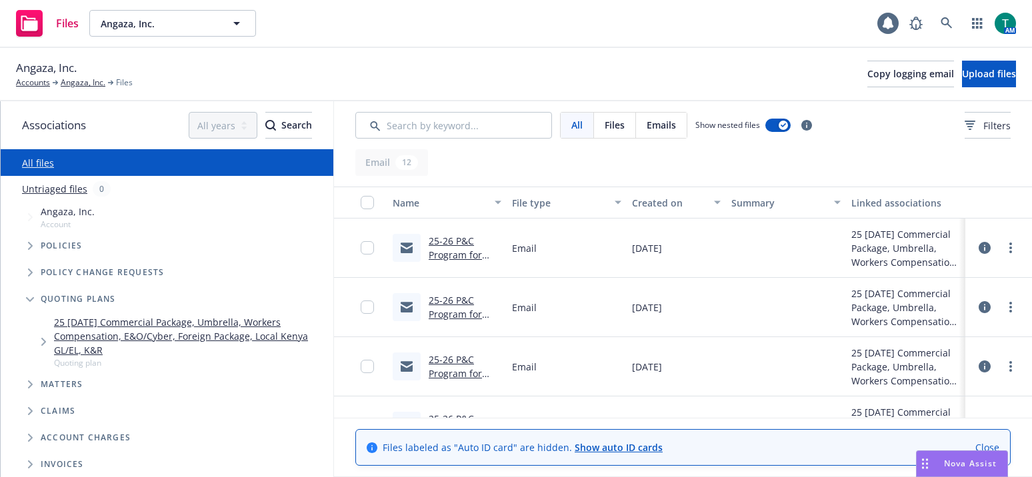
click at [969, 465] on span "Nova Assist" at bounding box center [970, 463] width 53 height 11
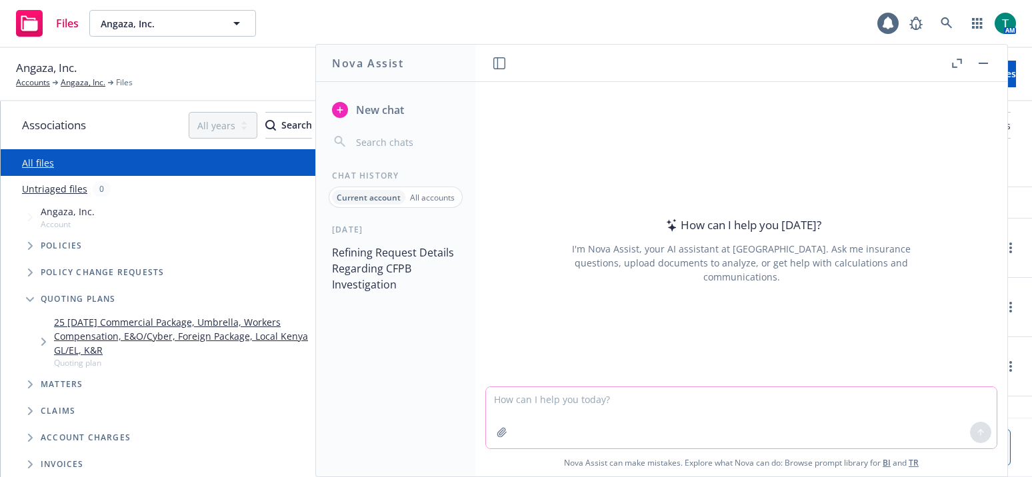
click at [576, 408] on textarea at bounding box center [741, 417] width 511 height 61
type textarea "refine email"
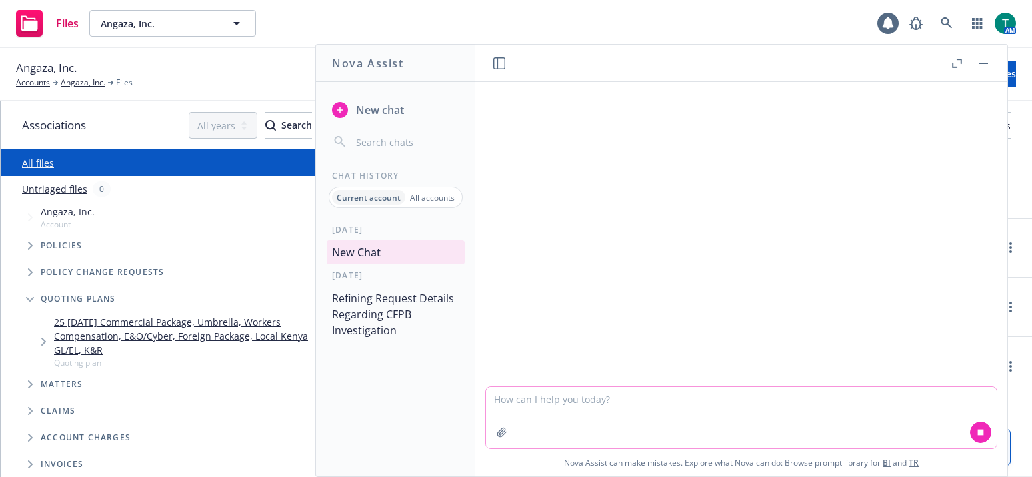
paste textarea "Attached please find the estimated opening balance sheet for Angaza, Inc (the n…"
type textarea "Attached please find the estimated opening balance sheet for Angaza, Inc (the n…"
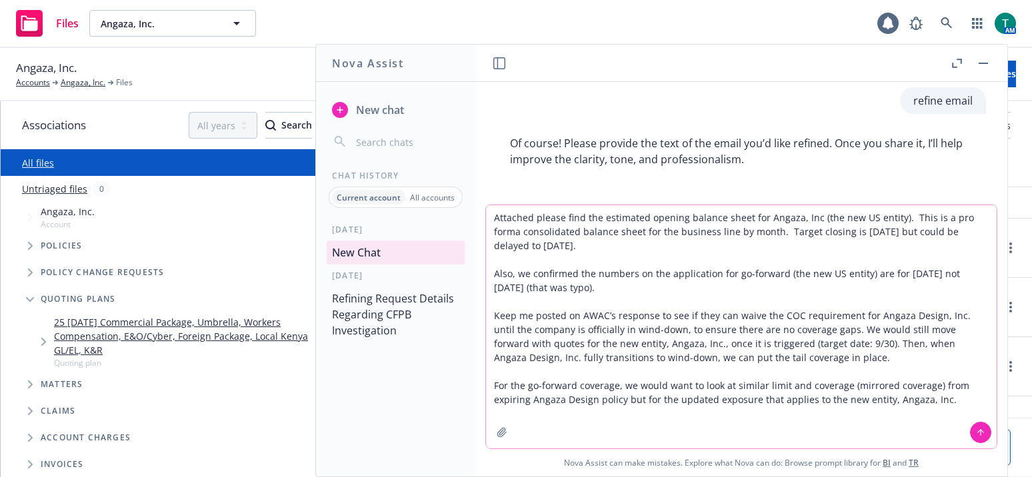
click at [941, 399] on textarea "Attached please find the estimated opening balance sheet for Angaza, Inc (the n…" at bounding box center [741, 326] width 511 height 243
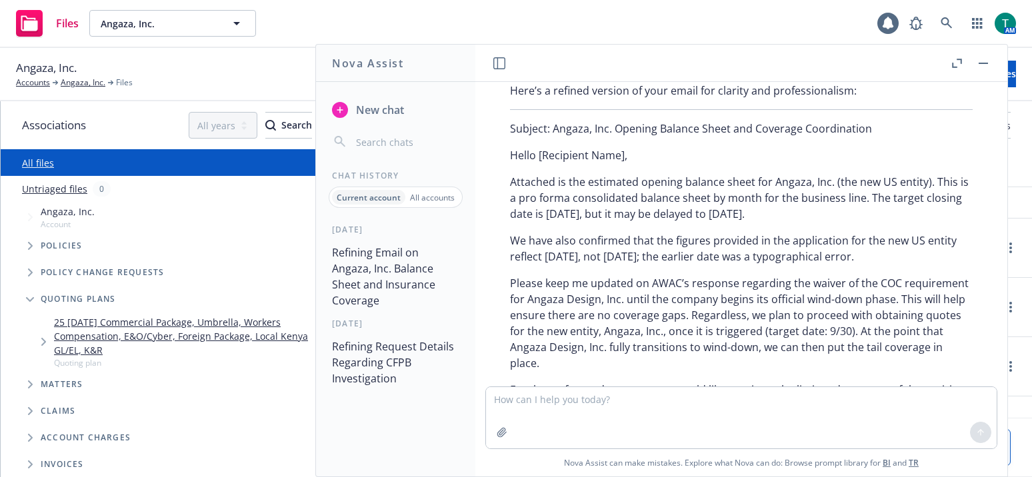
scroll to position [403, 0]
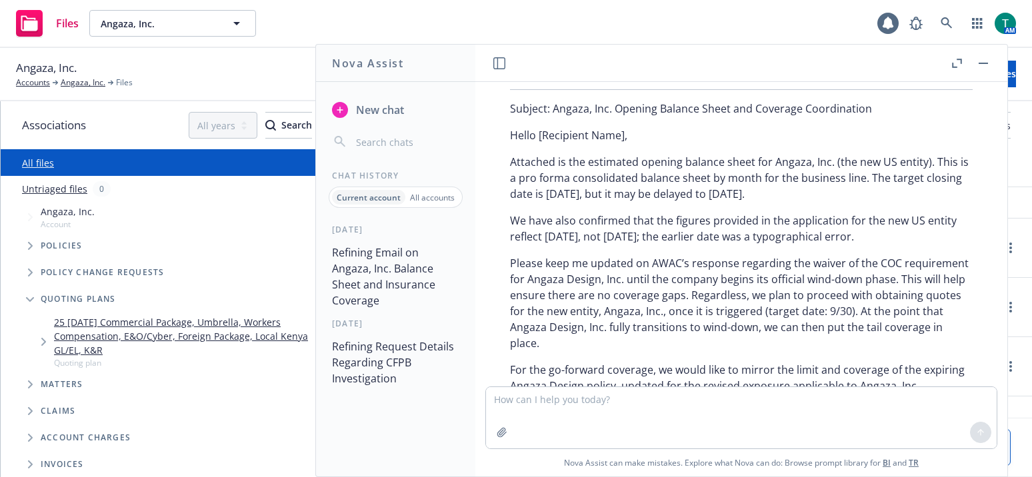
click at [815, 243] on p "We have also confirmed that the figures provided in the application for the new…" at bounding box center [741, 229] width 463 height 32
drag, startPoint x: 699, startPoint y: 212, endPoint x: 507, endPoint y: 226, distance: 191.9
click at [507, 226] on div "Here’s a refined version of your email for clarity and professionalism: Subject…" at bounding box center [741, 297] width 489 height 481
click at [667, 332] on p "Please keep me updated on AWAC’s response regarding the waiver of the COC requi…" at bounding box center [741, 303] width 463 height 96
click at [658, 347] on p "Please keep me updated on AWAC’s response regarding the waiver of the COC requi…" at bounding box center [741, 303] width 463 height 96
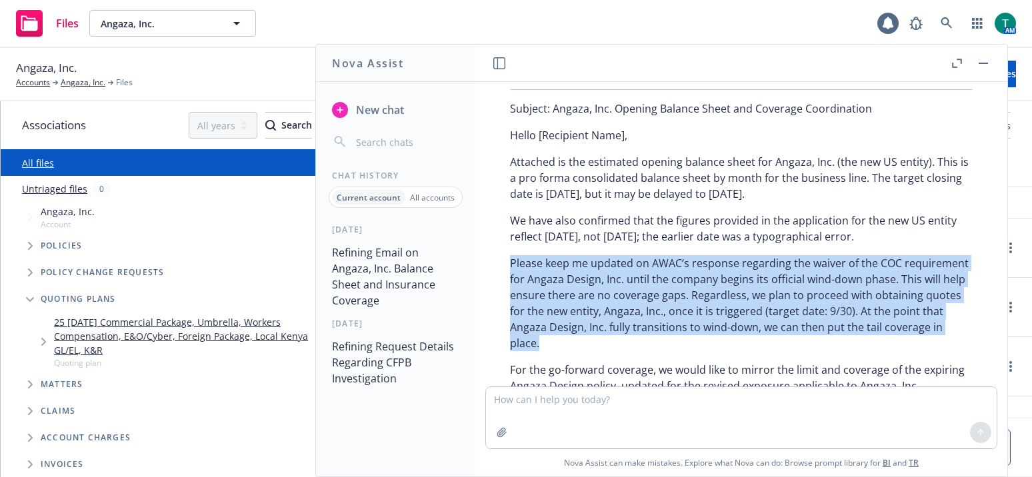
drag, startPoint x: 687, startPoint y: 349, endPoint x: 503, endPoint y: 264, distance: 202.8
click at [503, 264] on div "Here’s a refined version of your email for clarity and professionalism: Subject…" at bounding box center [741, 297] width 489 height 481
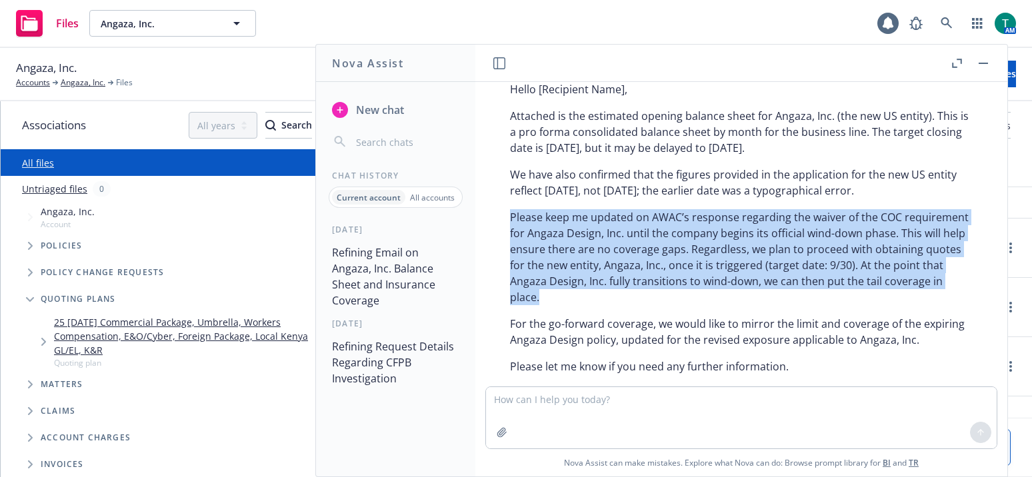
scroll to position [470, 0]
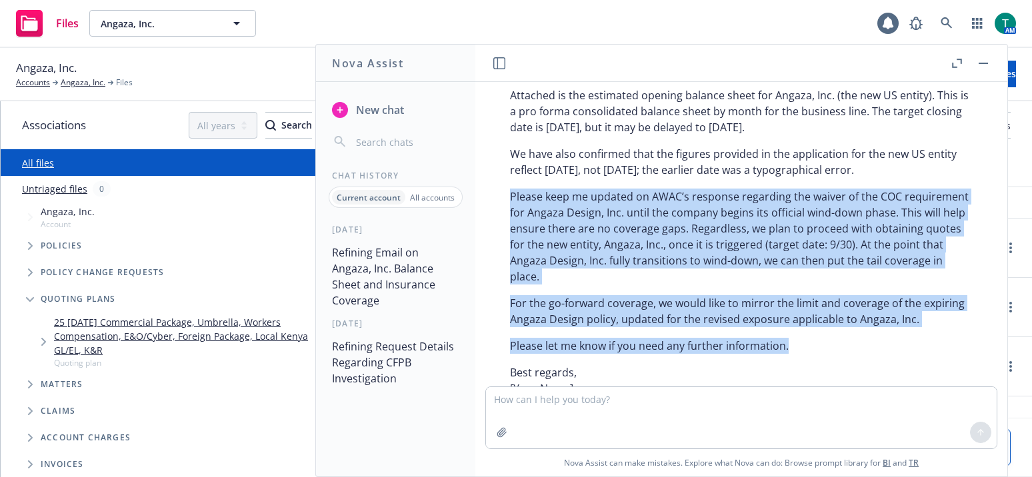
drag, startPoint x: 790, startPoint y: 363, endPoint x: 502, endPoint y: 201, distance: 330.5
click at [502, 201] on div "Here’s a refined version of your email for clarity and professionalism: Subject…" at bounding box center [741, 231] width 489 height 481
copy div "Please keep me updated on AWAC’s response regarding the waiver of the COC requi…"
click at [985, 65] on button "button" at bounding box center [983, 63] width 16 height 16
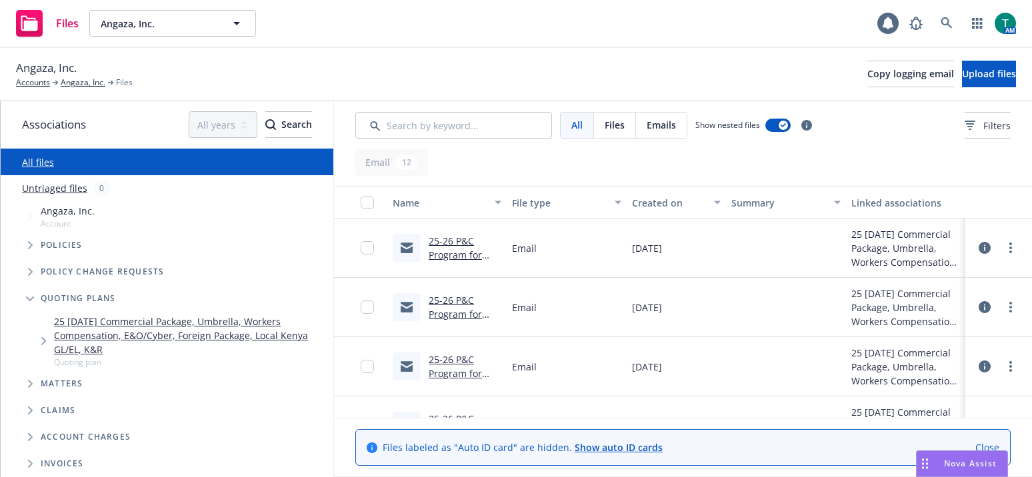
scroll to position [0, 0]
